Goal: Task Accomplishment & Management: Complete application form

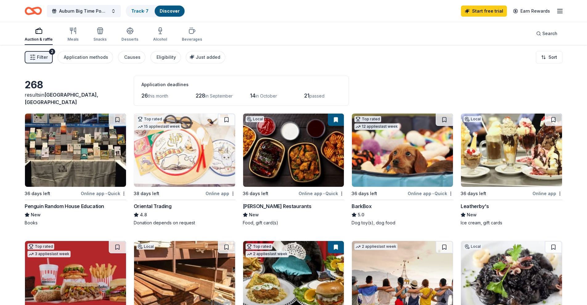
click at [487, 18] on div "Start free trial Earn Rewards" at bounding box center [512, 11] width 103 height 14
click at [488, 12] on link "Start free trial" at bounding box center [484, 11] width 46 height 11
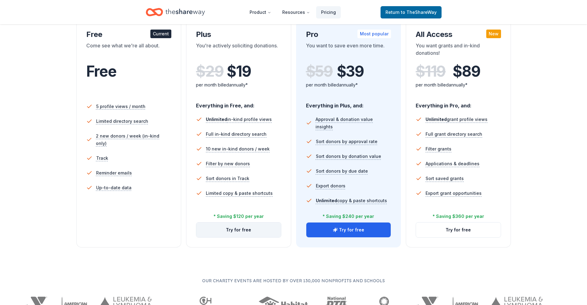
scroll to position [123, 0]
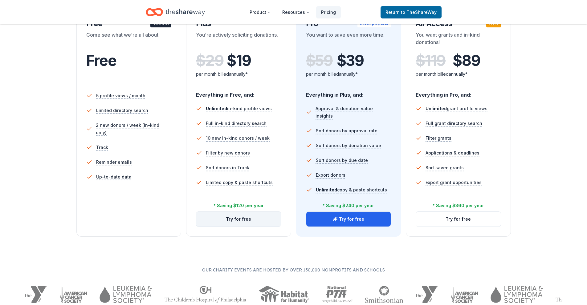
click at [241, 220] on button "Try for free" at bounding box center [238, 219] width 85 height 15
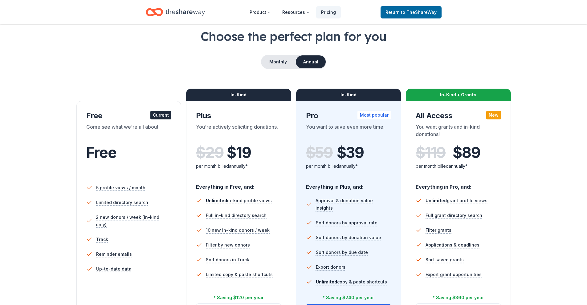
scroll to position [31, 0]
click at [282, 62] on button "Monthly" at bounding box center [277, 62] width 33 height 13
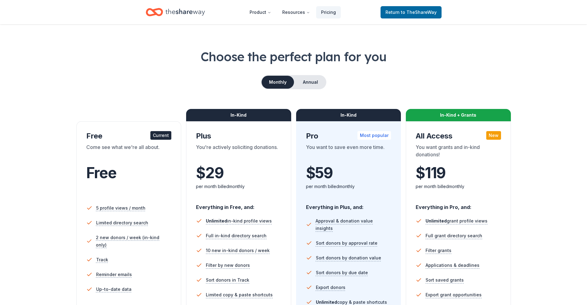
scroll to position [0, 0]
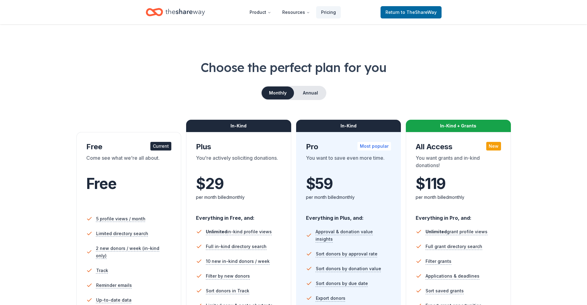
click at [177, 10] on icon "Home" at bounding box center [184, 12] width 39 height 13
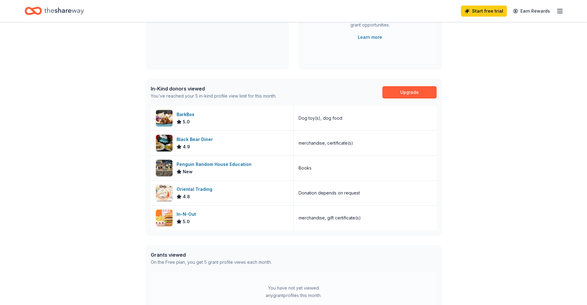
scroll to position [154, 0]
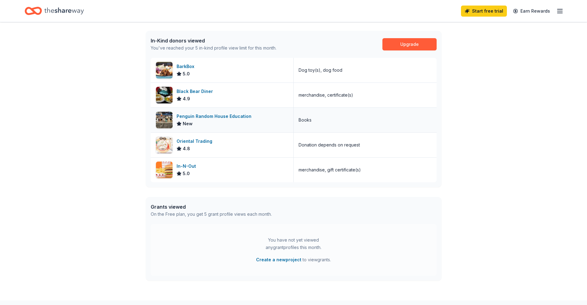
drag, startPoint x: 229, startPoint y: 115, endPoint x: 205, endPoint y: 125, distance: 26.4
click at [205, 125] on div "New" at bounding box center [214, 123] width 77 height 7
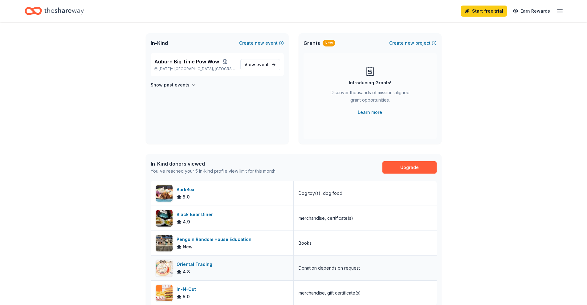
scroll to position [0, 0]
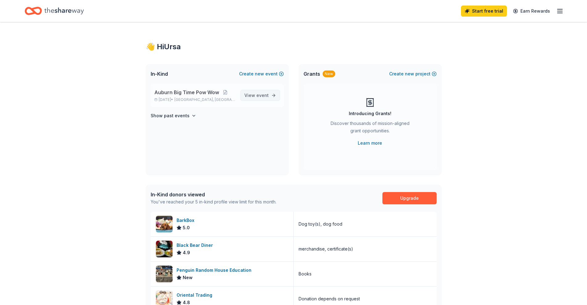
click at [273, 92] on link "View event" at bounding box center [260, 95] width 40 height 11
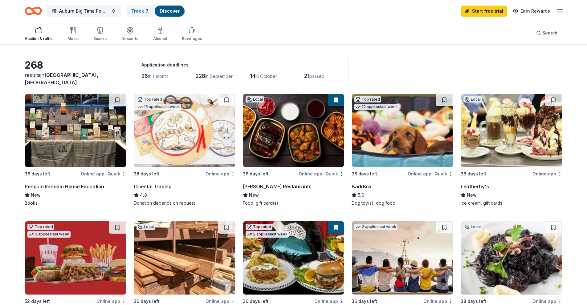
scroll to position [31, 0]
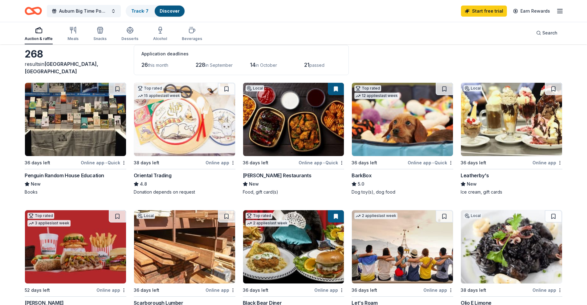
click at [96, 136] on img at bounding box center [75, 119] width 101 height 73
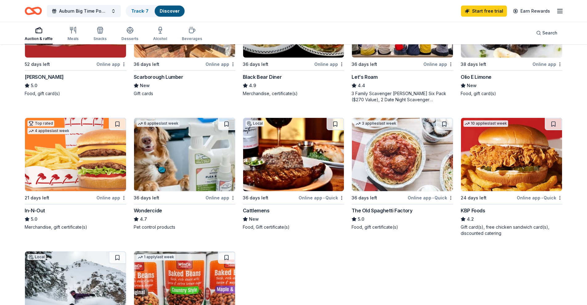
scroll to position [277, 0]
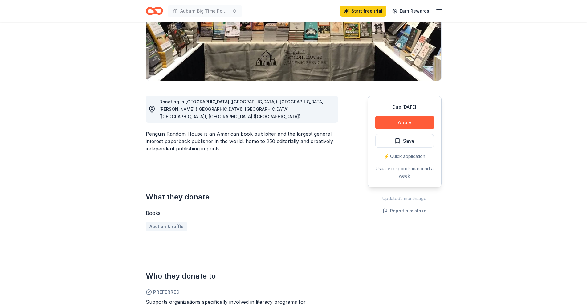
scroll to position [246, 0]
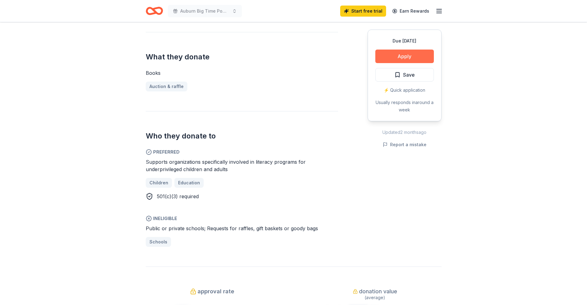
click at [389, 55] on button "Apply" at bounding box center [404, 57] width 59 height 14
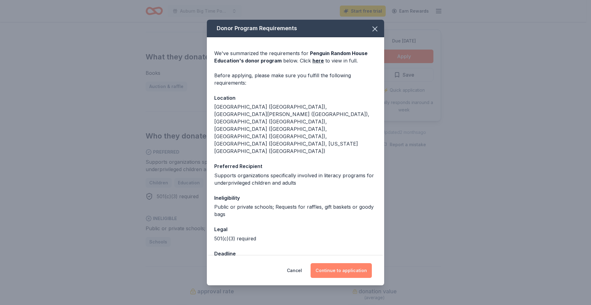
click at [338, 263] on button "Continue to application" at bounding box center [341, 270] width 61 height 15
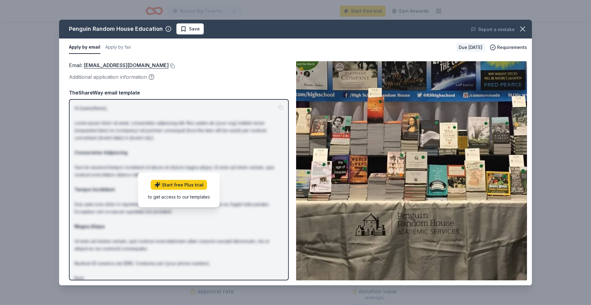
drag, startPoint x: 482, startPoint y: 173, endPoint x: 461, endPoint y: 204, distance: 37.0
click at [482, 173] on img at bounding box center [411, 170] width 231 height 219
click at [118, 45] on button "Apply by fax" at bounding box center [118, 47] width 26 height 13
click at [77, 50] on button "Apply by email" at bounding box center [84, 47] width 30 height 13
click at [147, 78] on div "Additional application information" at bounding box center [179, 77] width 220 height 8
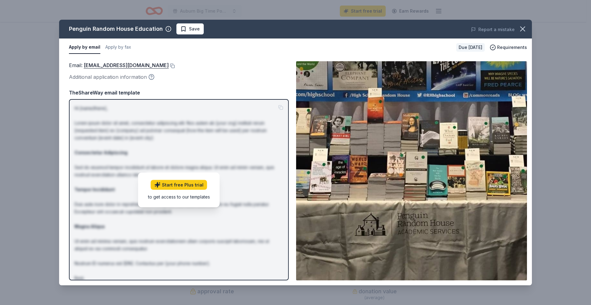
click at [150, 76] on icon "button" at bounding box center [151, 77] width 6 height 6
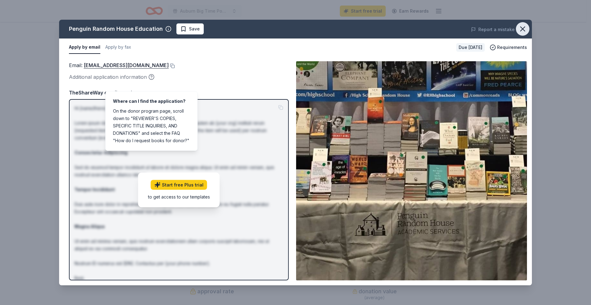
click at [527, 30] on button "button" at bounding box center [523, 29] width 14 height 14
